Goal: Answer question/provide support

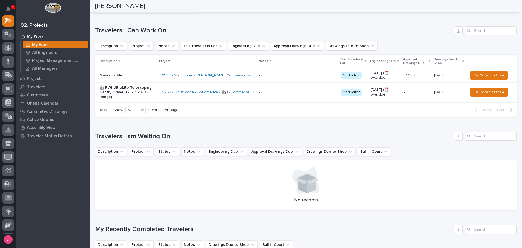
scroll to position [82, 0]
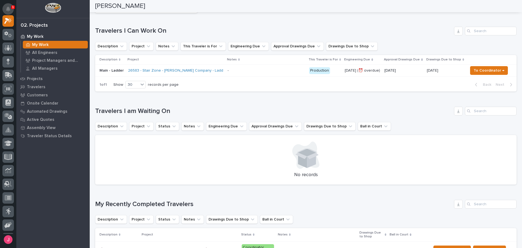
click at [5, 11] on button "Notifications" at bounding box center [7, 8] width 11 height 11
click at [204, 19] on div "2 ⏰ Overdue Travelers I Can Work On Description Project Notes This Traveler is …" at bounding box center [306, 33] width 422 height 115
click at [9, 7] on icon "Notifications" at bounding box center [8, 9] width 4 height 5
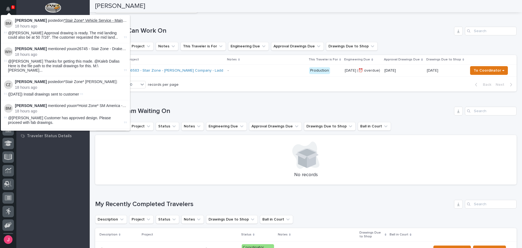
click at [85, 22] on link "*Stair Zone* Vehicle Service - Main - Shop Stair" at bounding box center [104, 20] width 81 height 4
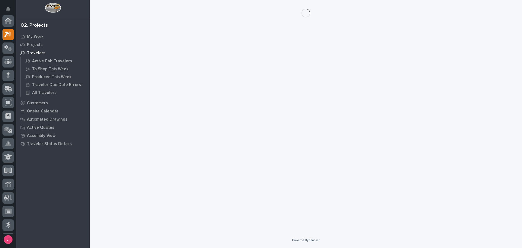
scroll to position [14, 0]
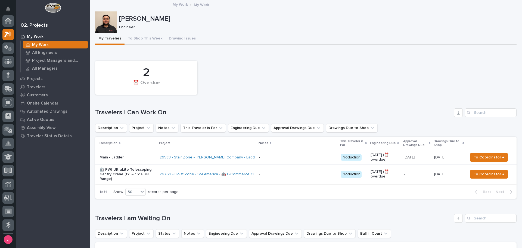
scroll to position [14, 0]
click at [257, 173] on td "- -" at bounding box center [298, 174] width 82 height 19
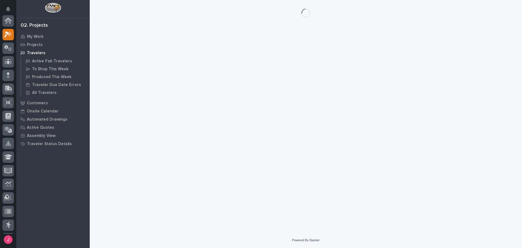
scroll to position [14, 0]
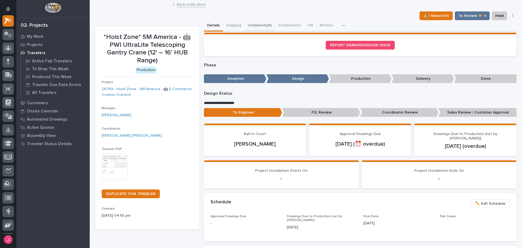
click at [252, 25] on button "Comments (4)" at bounding box center [260, 25] width 30 height 11
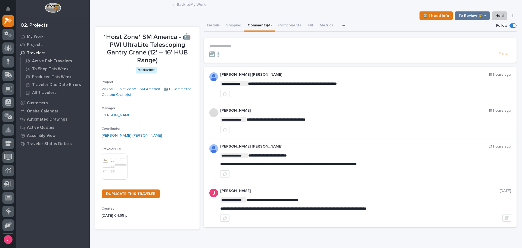
click at [258, 45] on p "**********" at bounding box center [360, 46] width 302 height 5
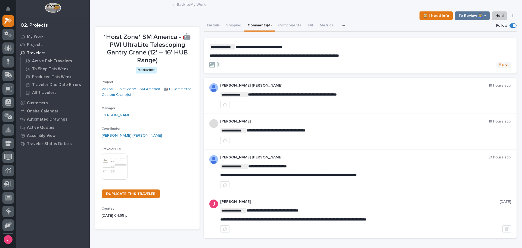
click at [502, 66] on span "Post" at bounding box center [504, 65] width 10 height 6
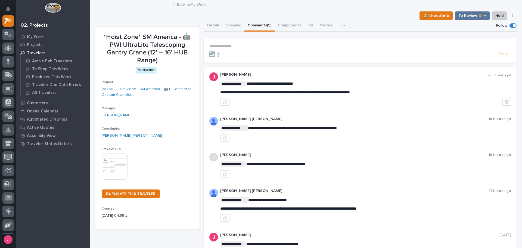
click at [193, 1] on link "Back to My Work" at bounding box center [191, 4] width 29 height 6
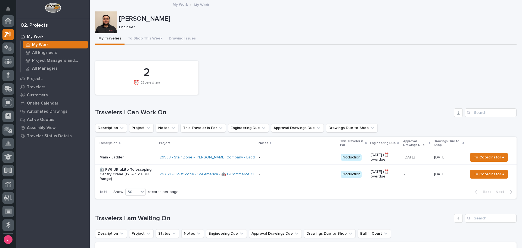
scroll to position [14, 0]
click at [483, 174] on span "To Coordinator →" at bounding box center [489, 174] width 31 height 7
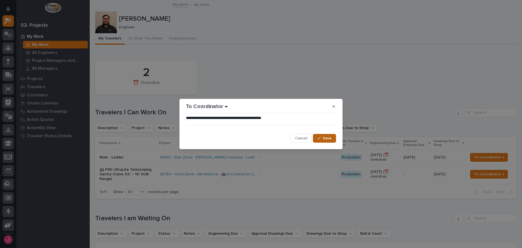
click at [331, 136] on span "Save" at bounding box center [327, 138] width 9 height 5
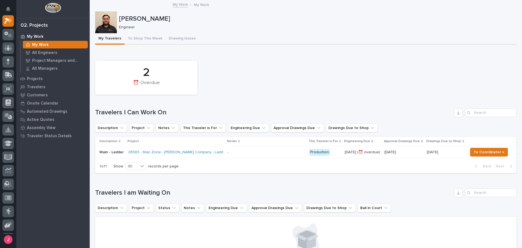
click at [277, 68] on div "2 ⏰ Overdue" at bounding box center [305, 77] width 427 height 39
